Goal: Navigation & Orientation: Understand site structure

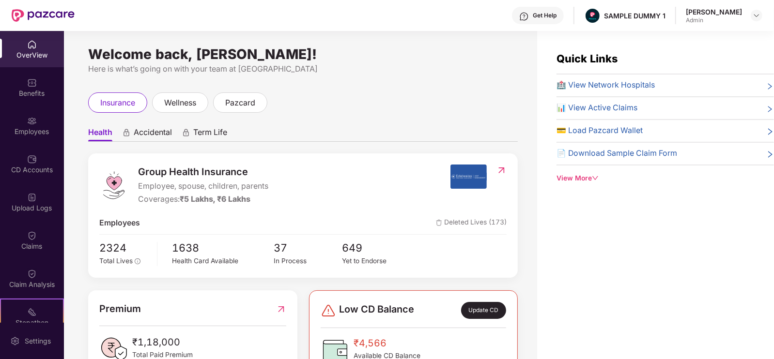
click at [42, 48] on div "OverView" at bounding box center [32, 49] width 64 height 36
click at [137, 129] on span "Accidental" at bounding box center [153, 134] width 38 height 14
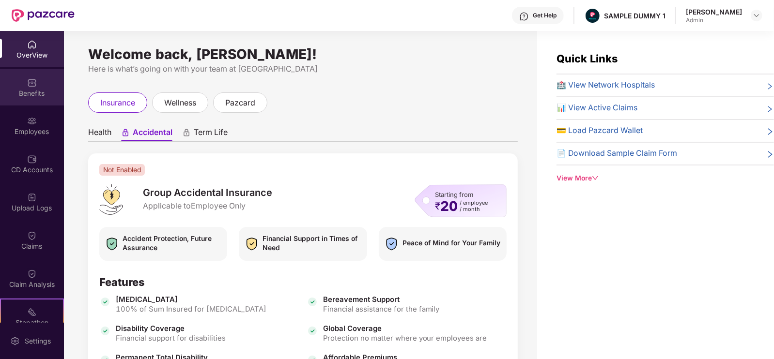
click at [35, 93] on div "Benefits" at bounding box center [32, 94] width 64 height 10
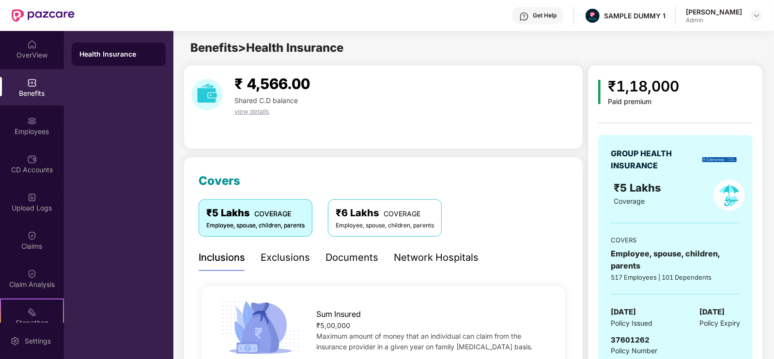
click at [308, 258] on div "Exclusions" at bounding box center [285, 257] width 49 height 15
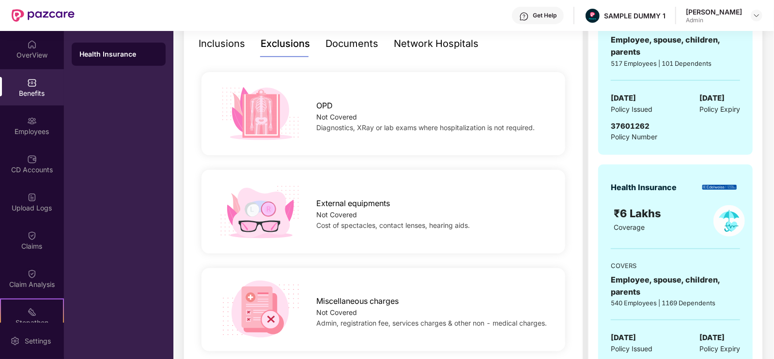
scroll to position [215, 0]
click at [357, 44] on div "Documents" at bounding box center [352, 42] width 53 height 15
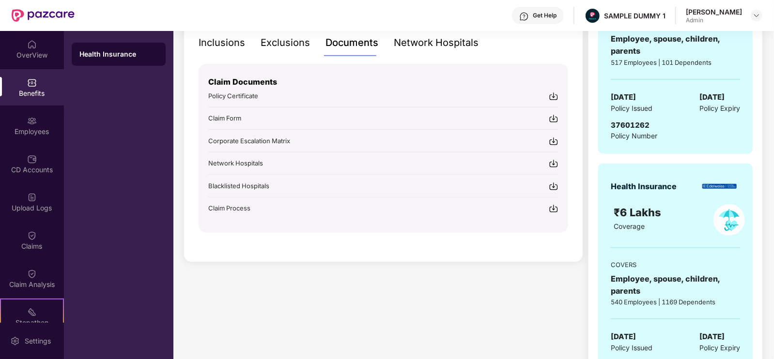
click at [450, 42] on div "Network Hospitals" at bounding box center [436, 42] width 85 height 15
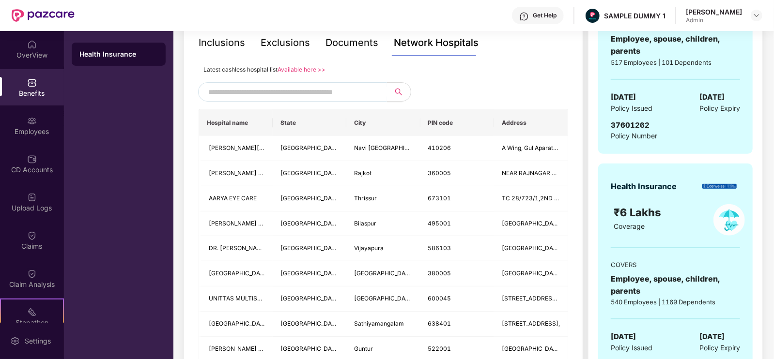
click at [343, 92] on input "text" at bounding box center [291, 92] width 166 height 15
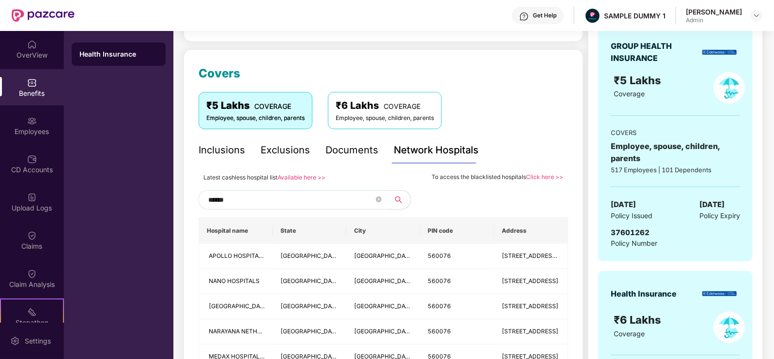
scroll to position [109, 0]
type input "*"
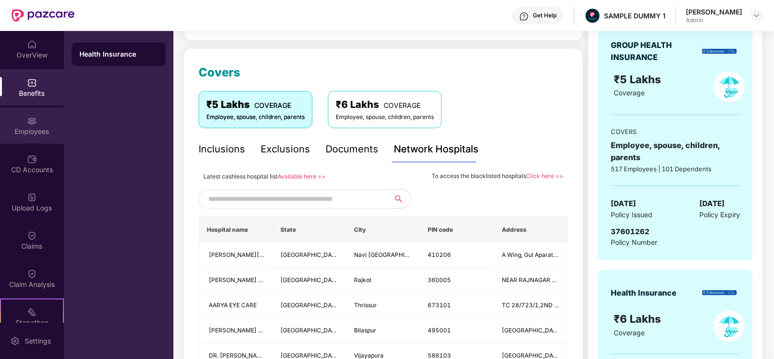
click at [34, 123] on img at bounding box center [32, 121] width 10 height 10
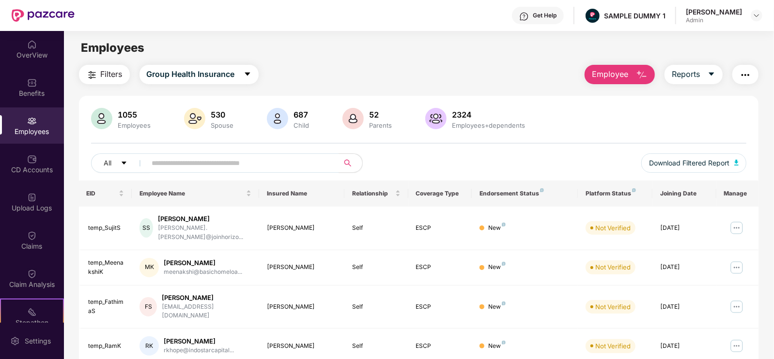
click at [333, 88] on div "Filters Group Health Insurance Employee Reports 1055 Employees 530 Spouse 687 C…" at bounding box center [419, 355] width 680 height 580
click at [618, 71] on span "Employee" at bounding box center [610, 74] width 36 height 12
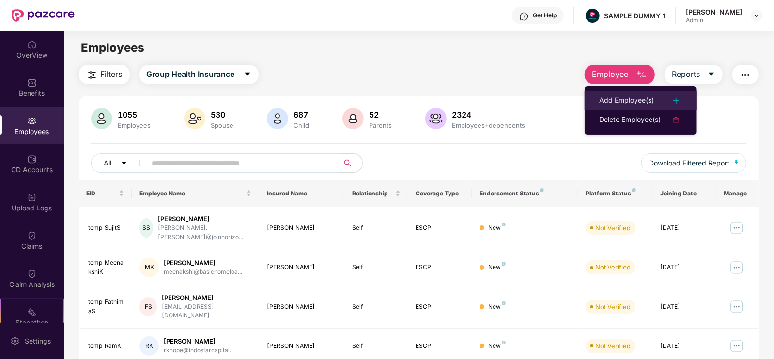
click at [630, 100] on div "Add Employee(s)" at bounding box center [626, 101] width 55 height 12
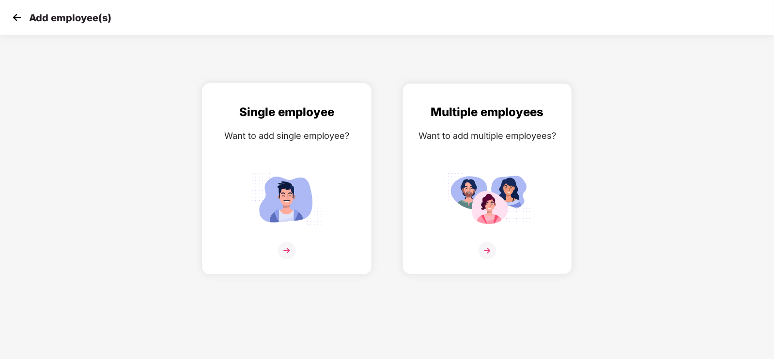
click at [318, 195] on img at bounding box center [286, 199] width 87 height 61
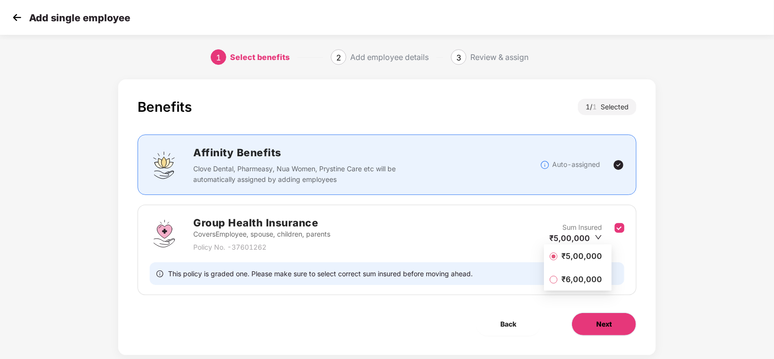
click at [610, 331] on button "Next" at bounding box center [604, 324] width 65 height 23
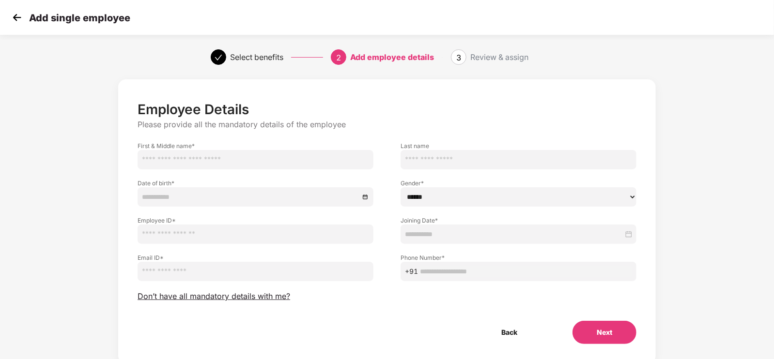
click at [18, 21] on img at bounding box center [17, 17] width 15 height 15
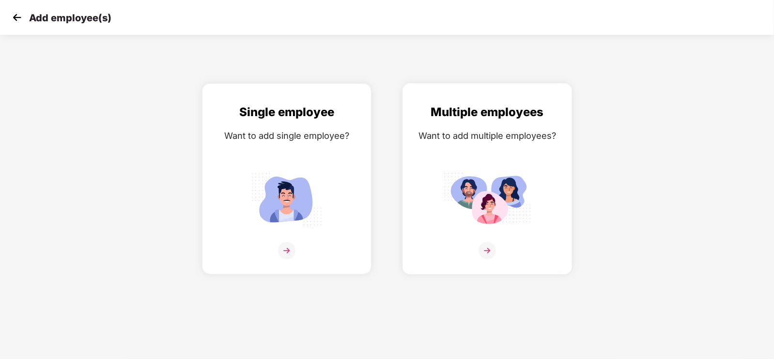
click at [490, 186] on img at bounding box center [487, 199] width 87 height 61
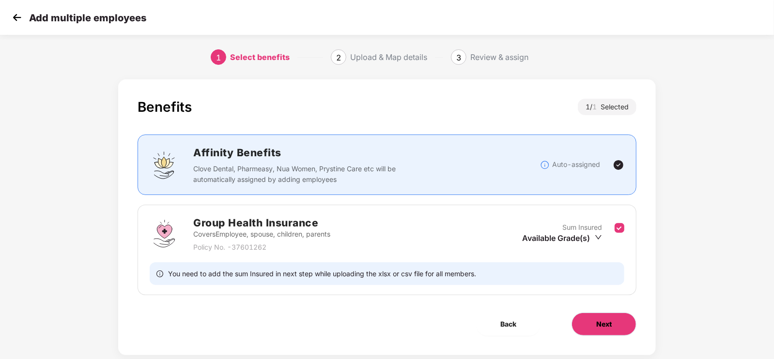
click at [598, 321] on span "Next" at bounding box center [604, 324] width 16 height 11
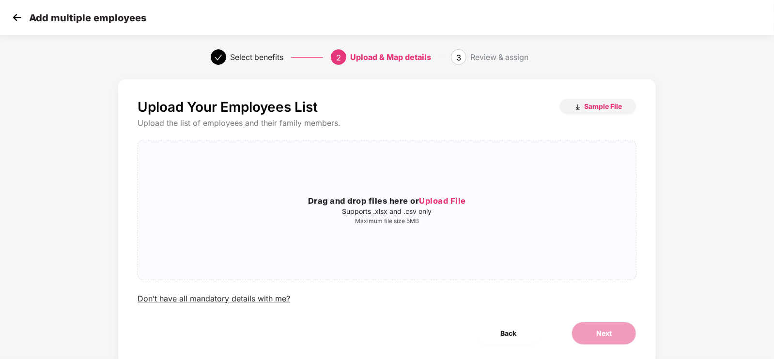
click at [27, 26] on div "Add multiple employees" at bounding box center [387, 17] width 774 height 35
click at [14, 19] on img at bounding box center [17, 17] width 15 height 15
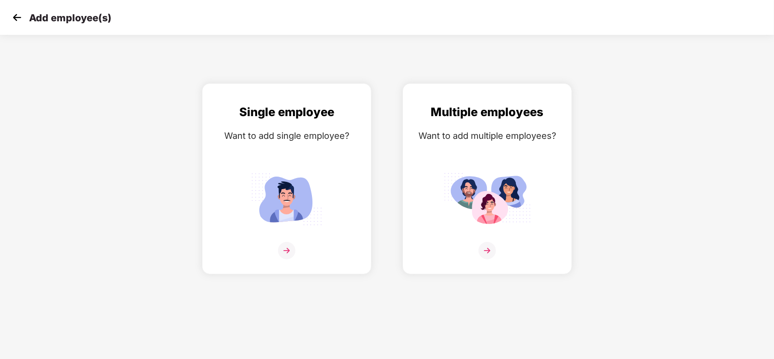
click at [14, 19] on img at bounding box center [17, 17] width 15 height 15
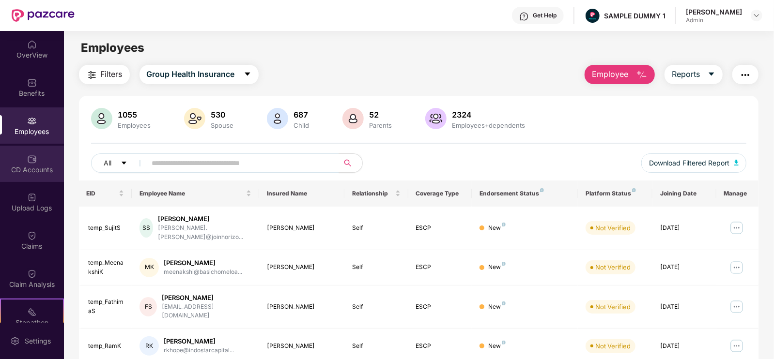
click at [34, 171] on div "CD Accounts" at bounding box center [32, 170] width 64 height 10
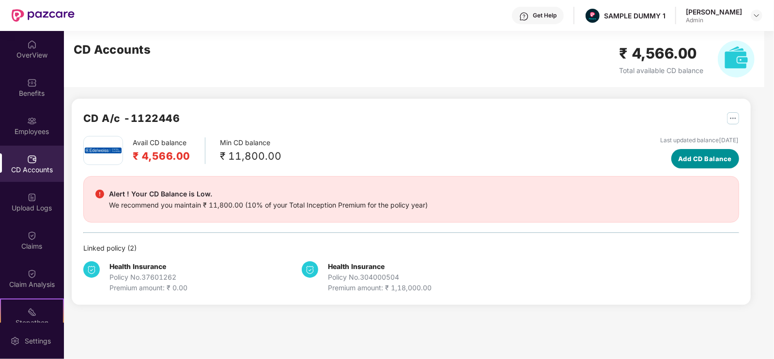
click at [678, 161] on span "Add CD Balance" at bounding box center [705, 159] width 54 height 10
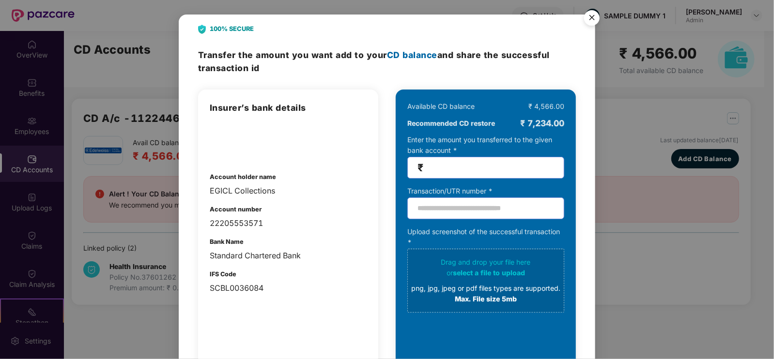
click at [594, 20] on img "Close" at bounding box center [591, 19] width 27 height 27
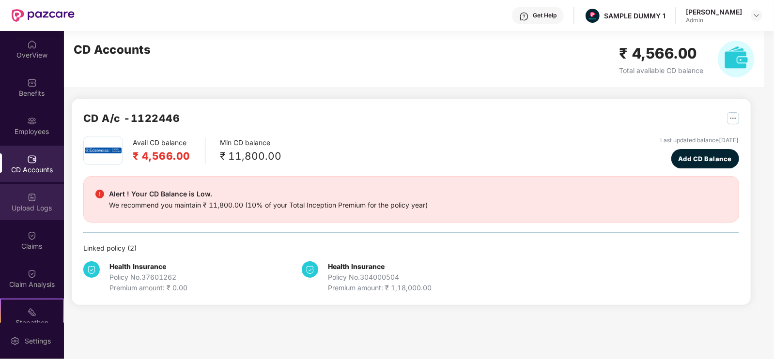
click at [40, 200] on div "Upload Logs" at bounding box center [32, 202] width 64 height 36
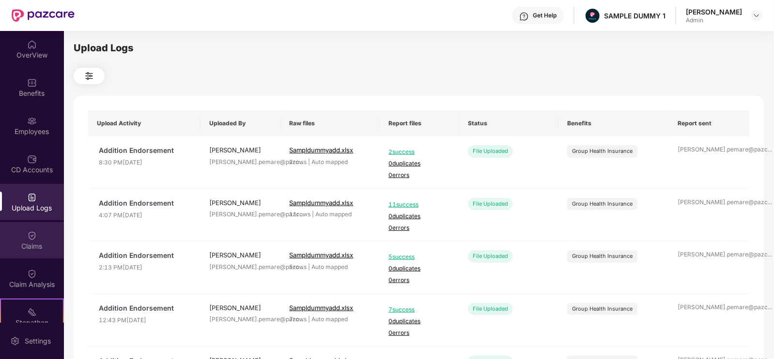
click at [29, 248] on div "Claims" at bounding box center [32, 247] width 64 height 10
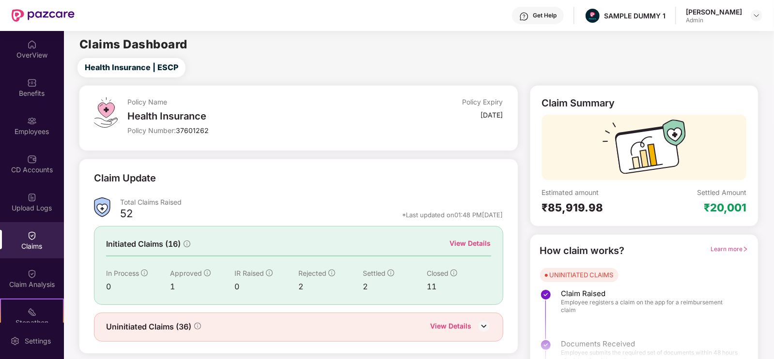
scroll to position [19, 0]
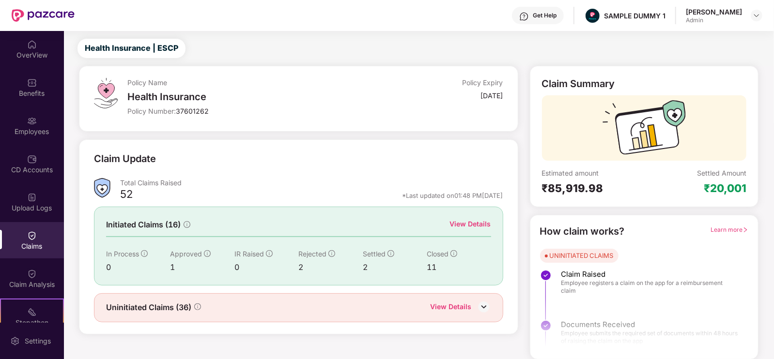
click at [463, 225] on div "View Details" at bounding box center [470, 224] width 41 height 11
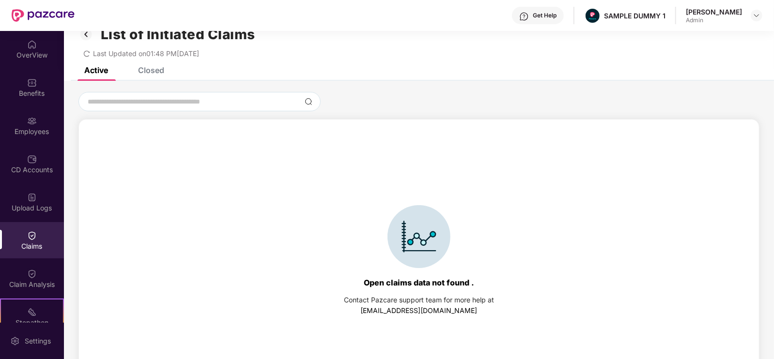
click at [158, 74] on div "Closed" at bounding box center [151, 70] width 26 height 10
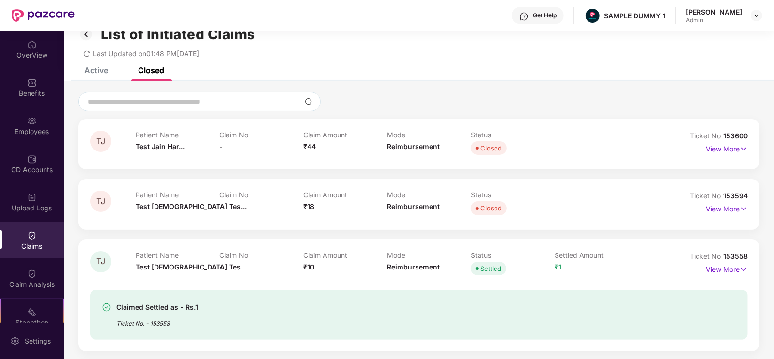
scroll to position [81, 0]
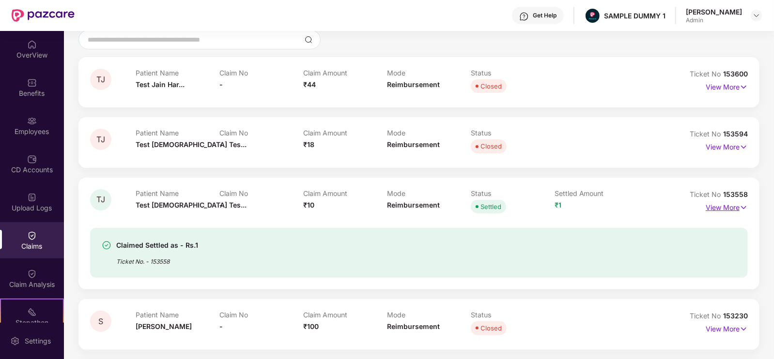
click at [724, 202] on p "View More" at bounding box center [727, 206] width 42 height 13
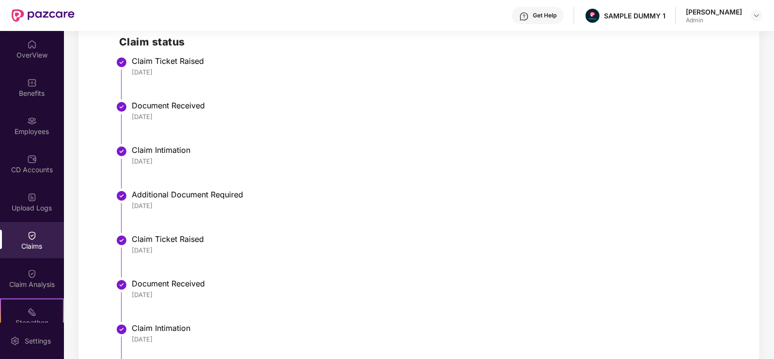
scroll to position [500, 0]
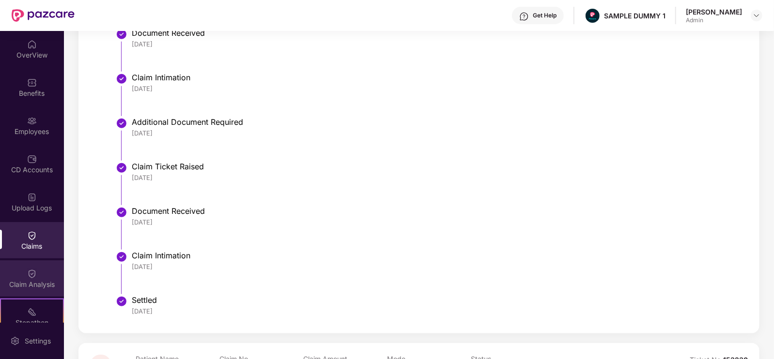
click at [19, 283] on div "Claim Analysis" at bounding box center [32, 285] width 64 height 10
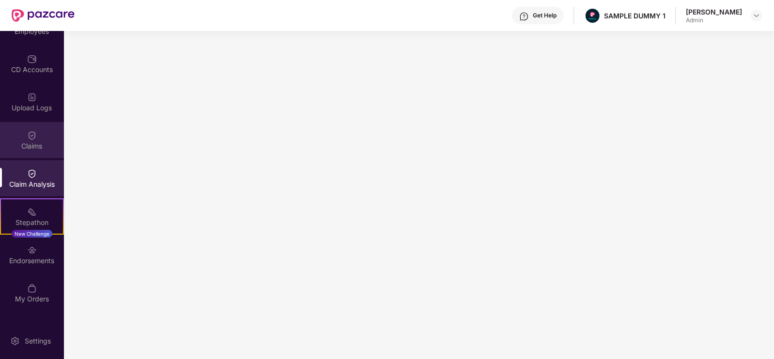
scroll to position [110, 0]
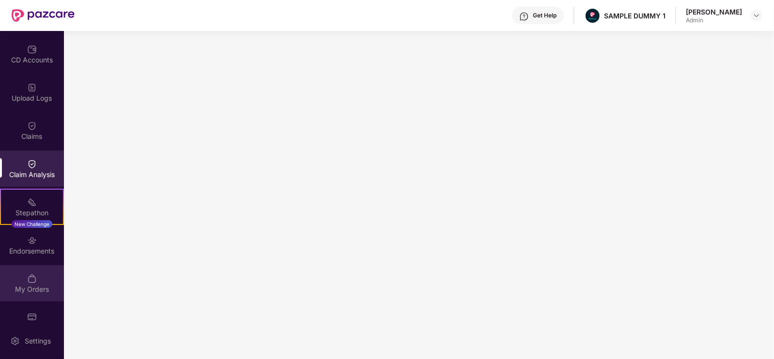
click at [29, 283] on div "My Orders" at bounding box center [32, 283] width 64 height 36
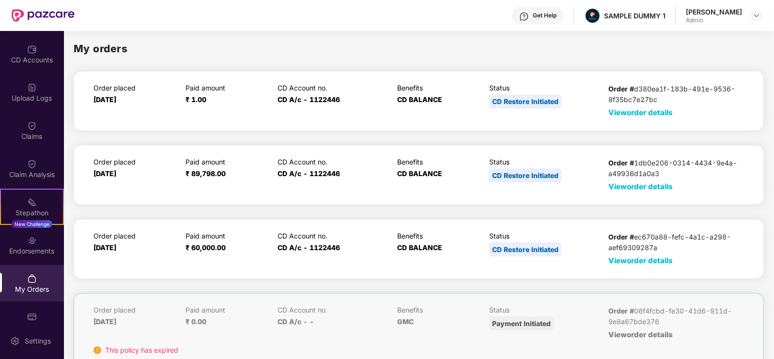
click at [638, 116] on span "View order details" at bounding box center [640, 112] width 64 height 9
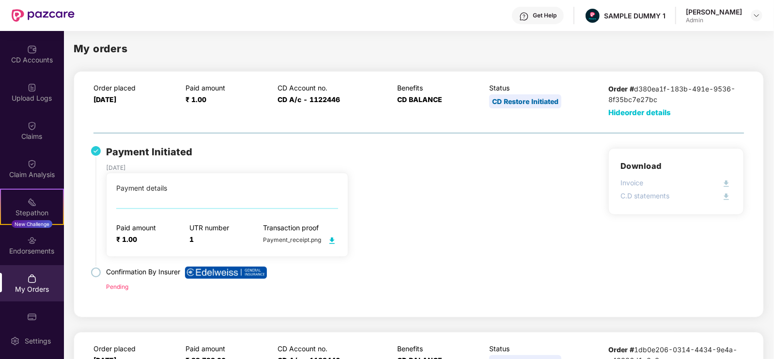
scroll to position [129, 0]
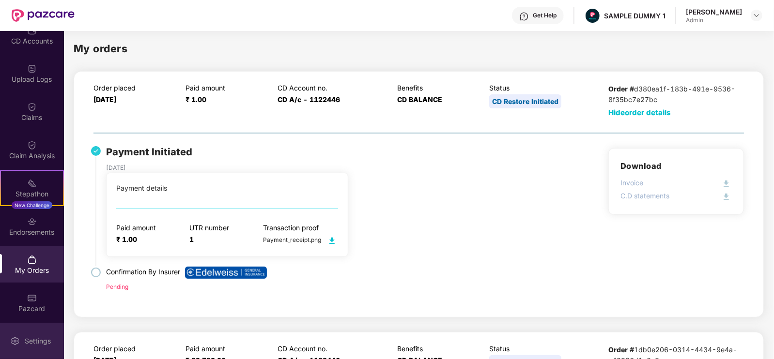
click at [24, 334] on div "Settings" at bounding box center [32, 341] width 64 height 36
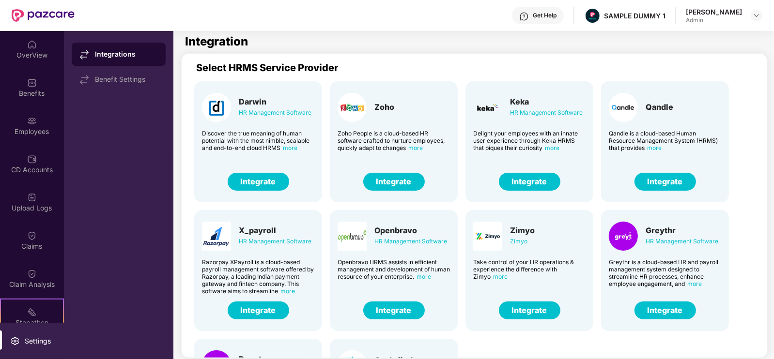
click at [552, 11] on div "Get Help" at bounding box center [538, 15] width 52 height 17
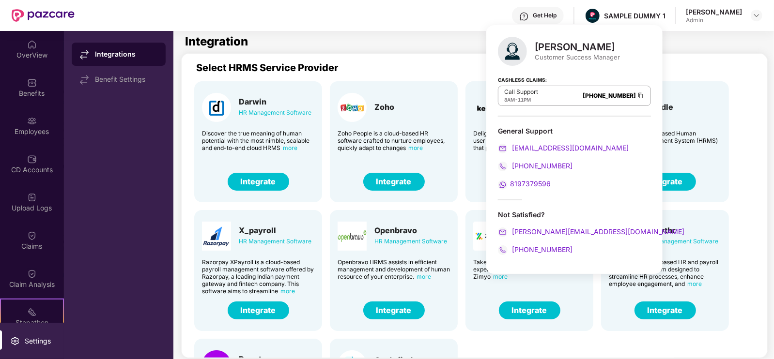
click at [552, 20] on div "Get Help" at bounding box center [538, 15] width 52 height 17
